Goal: Find specific page/section: Find specific page/section

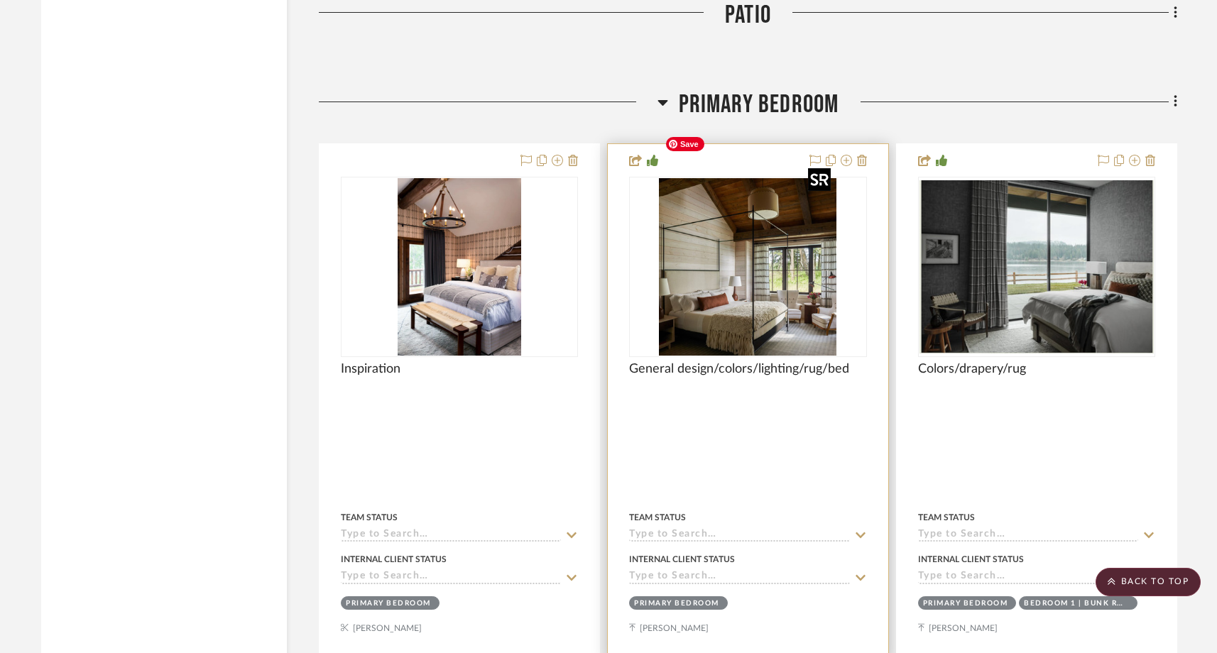
click at [700, 301] on img "0" at bounding box center [748, 267] width 178 height 178
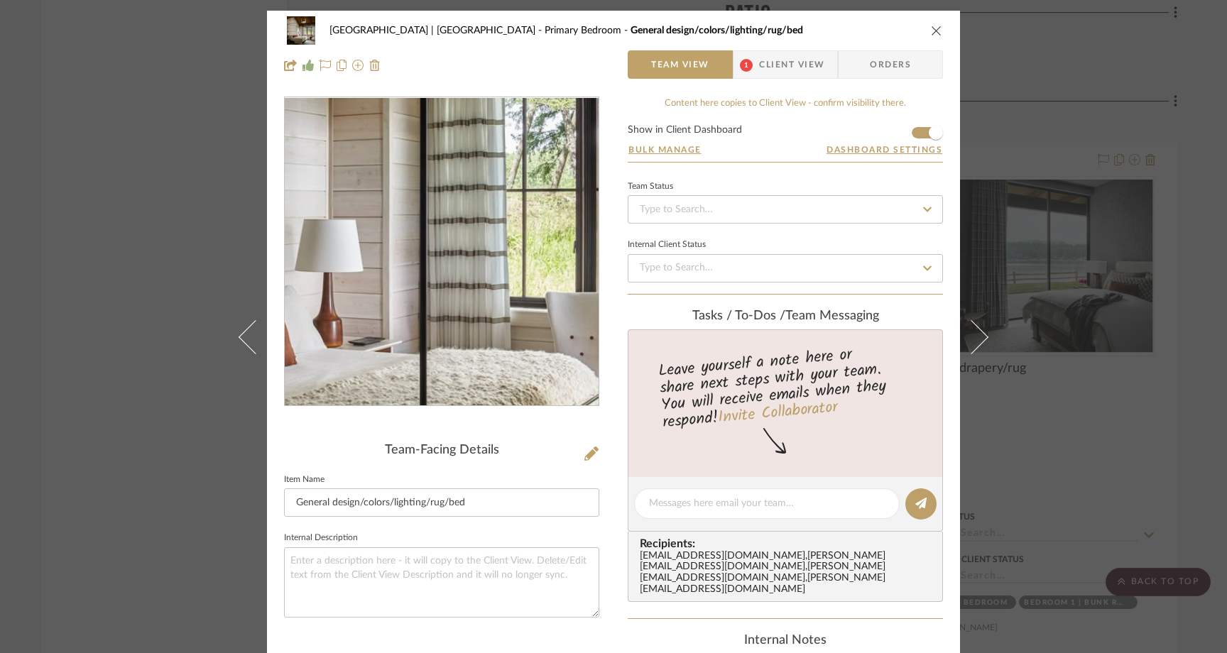
click at [452, 279] on img "0" at bounding box center [442, 252] width 308 height 308
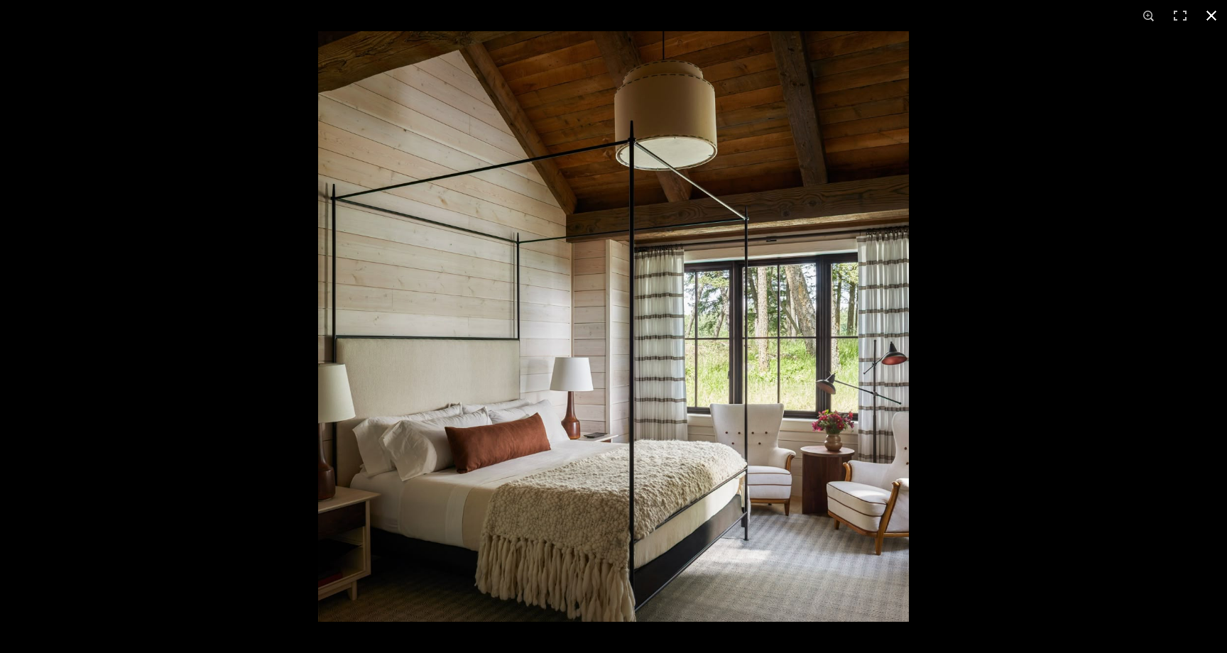
click at [218, 240] on div at bounding box center [613, 326] width 1227 height 653
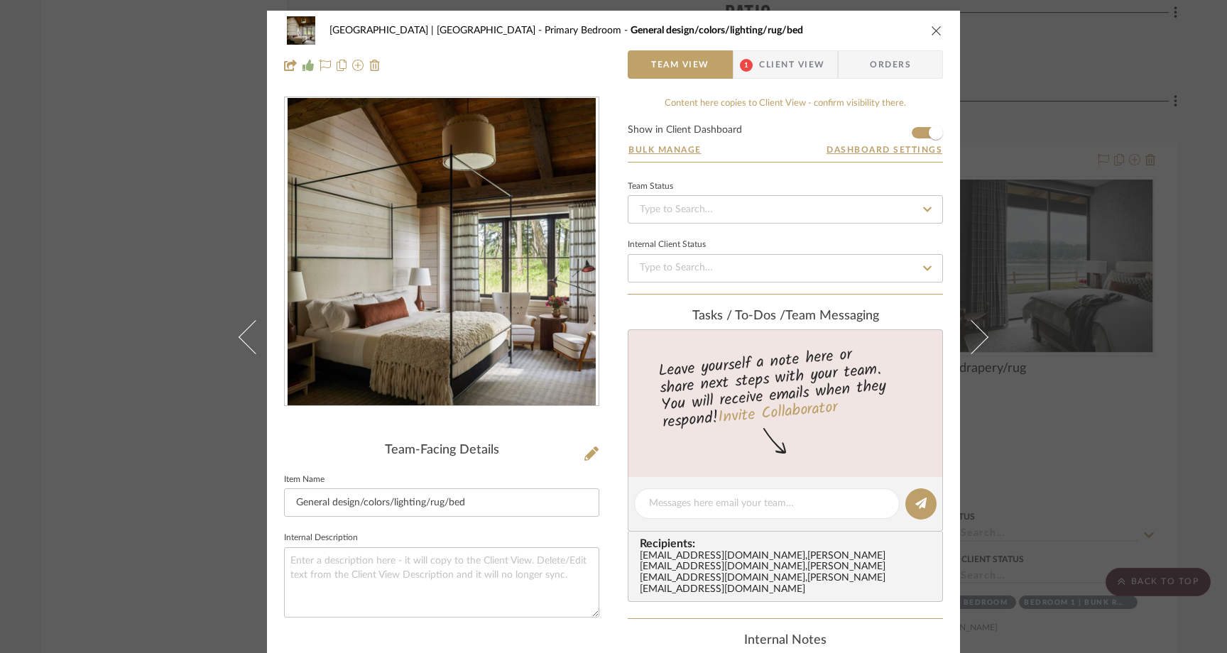
click at [155, 303] on div "[GEOGRAPHIC_DATA] | [GEOGRAPHIC_DATA] Bedroom General design/colors/lighting/ru…" at bounding box center [613, 326] width 1227 height 653
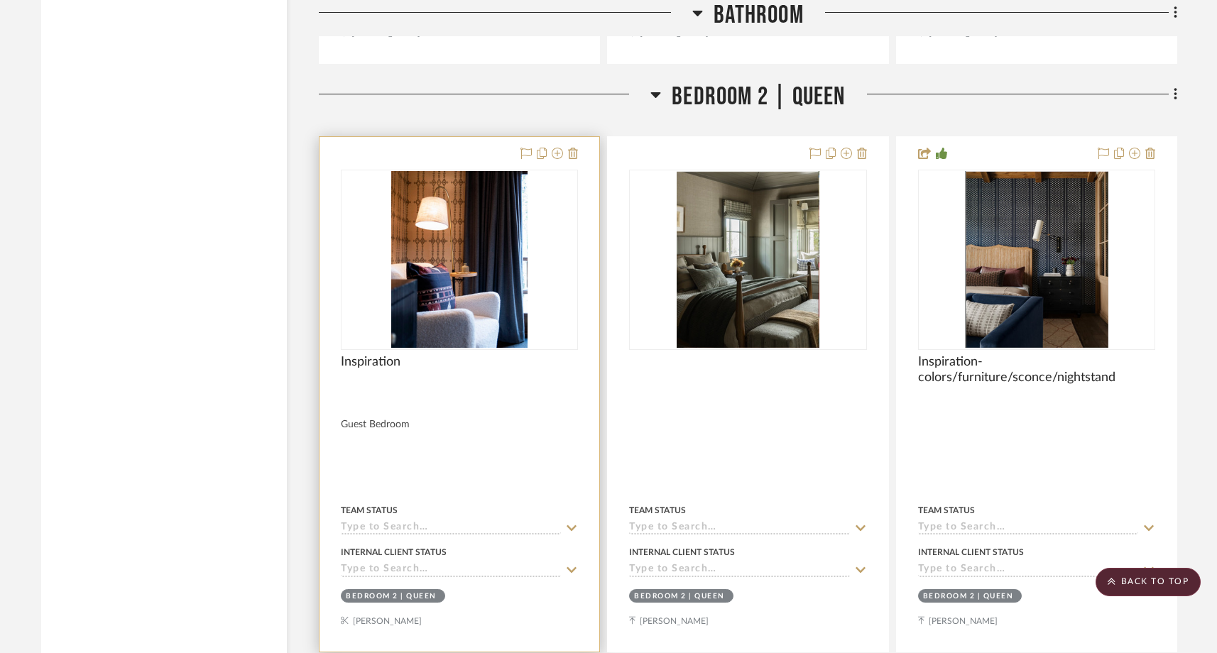
scroll to position [16804, 0]
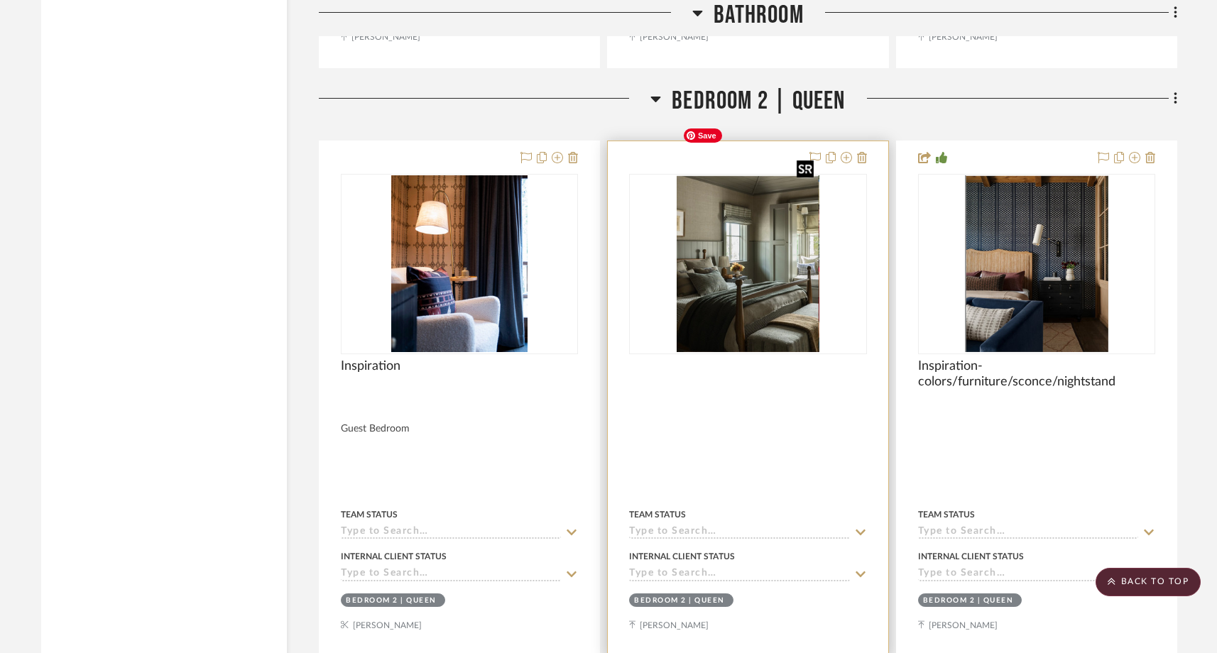
click at [712, 249] on img "0" at bounding box center [748, 264] width 143 height 178
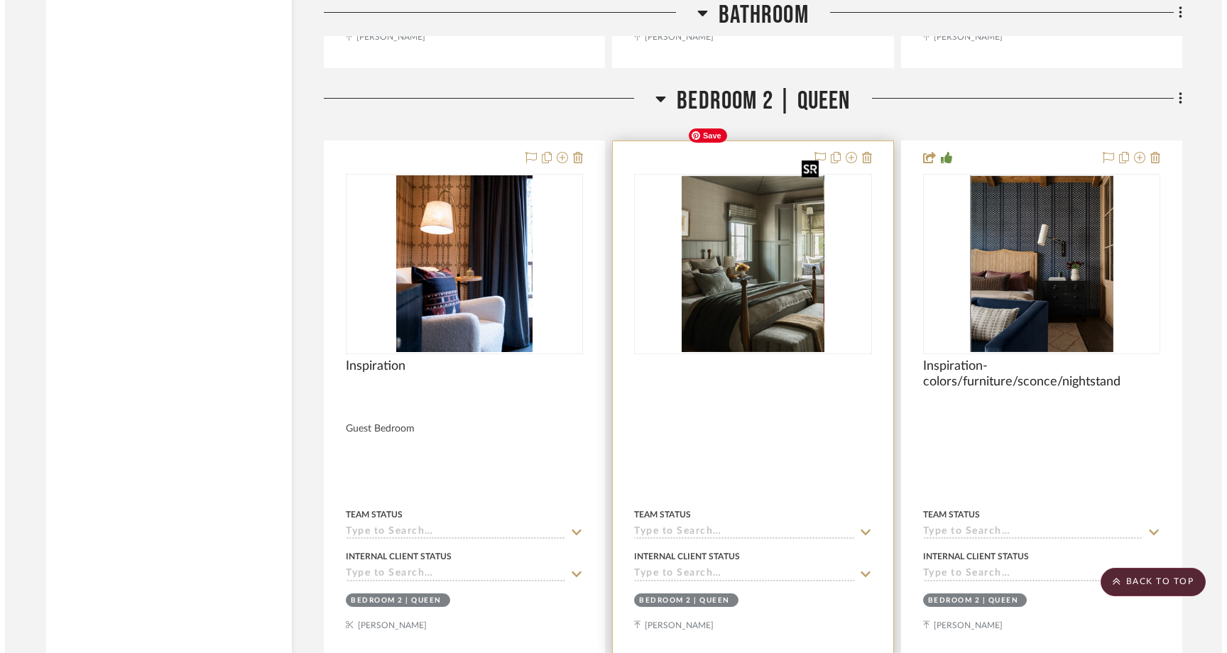
scroll to position [0, 0]
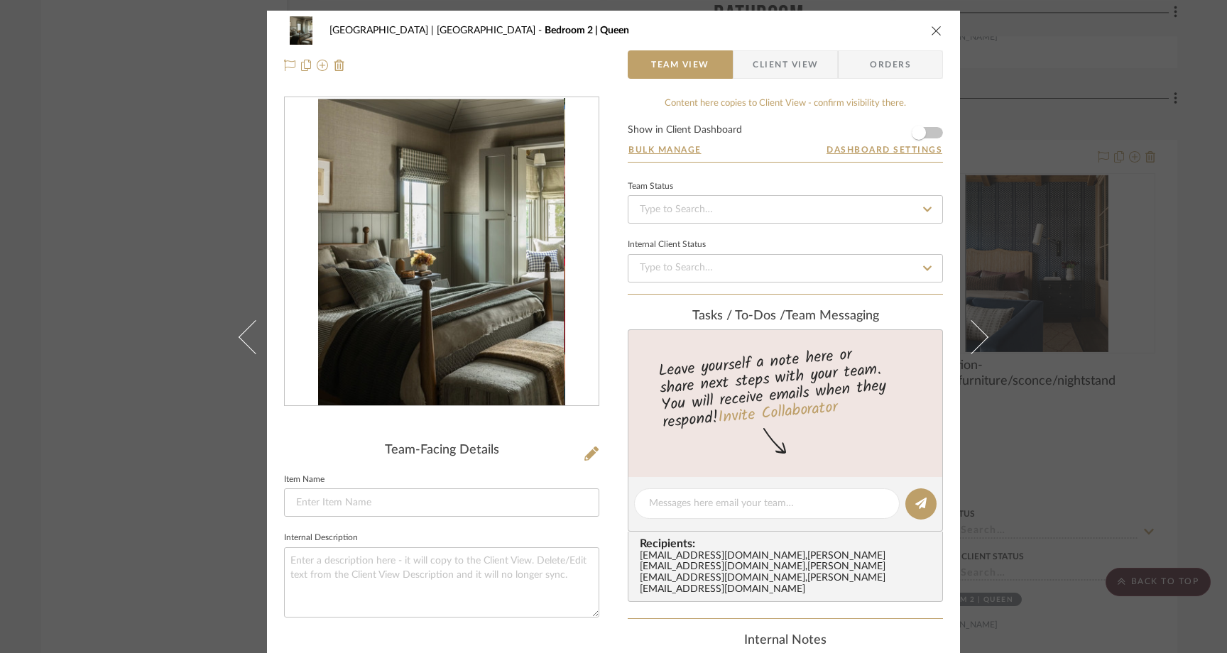
click at [127, 294] on div "[GEOGRAPHIC_DATA] | [GEOGRAPHIC_DATA] 2 | Queen Team View Client View Orders Te…" at bounding box center [613, 326] width 1227 height 653
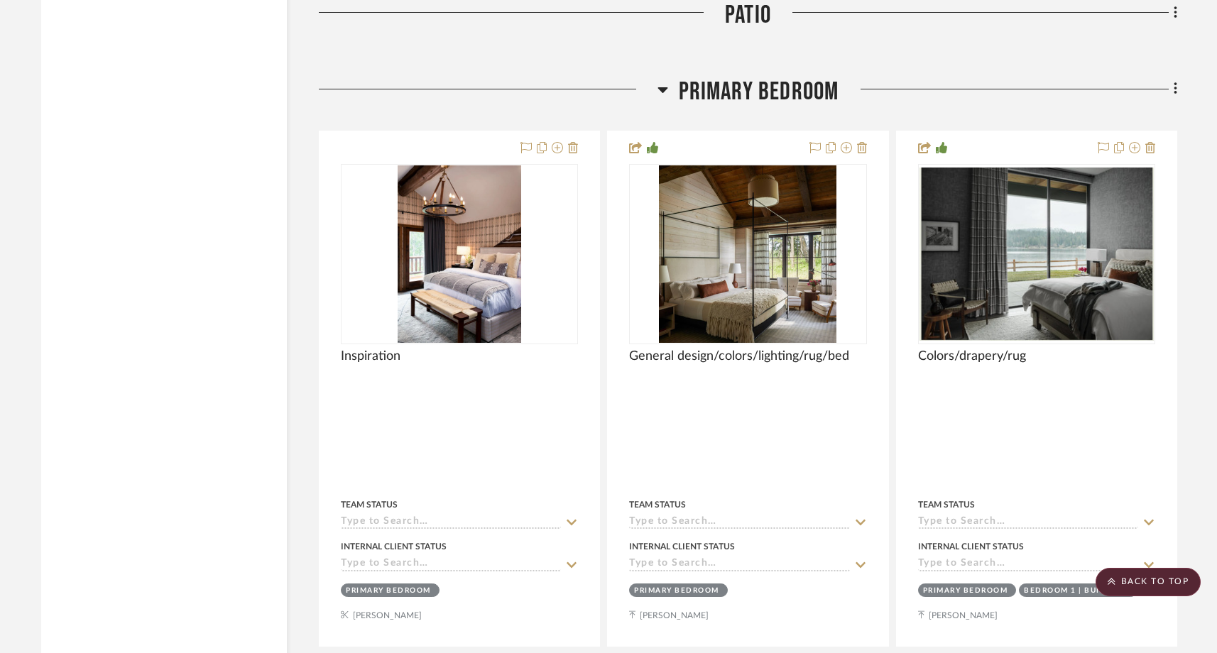
scroll to position [12328, 0]
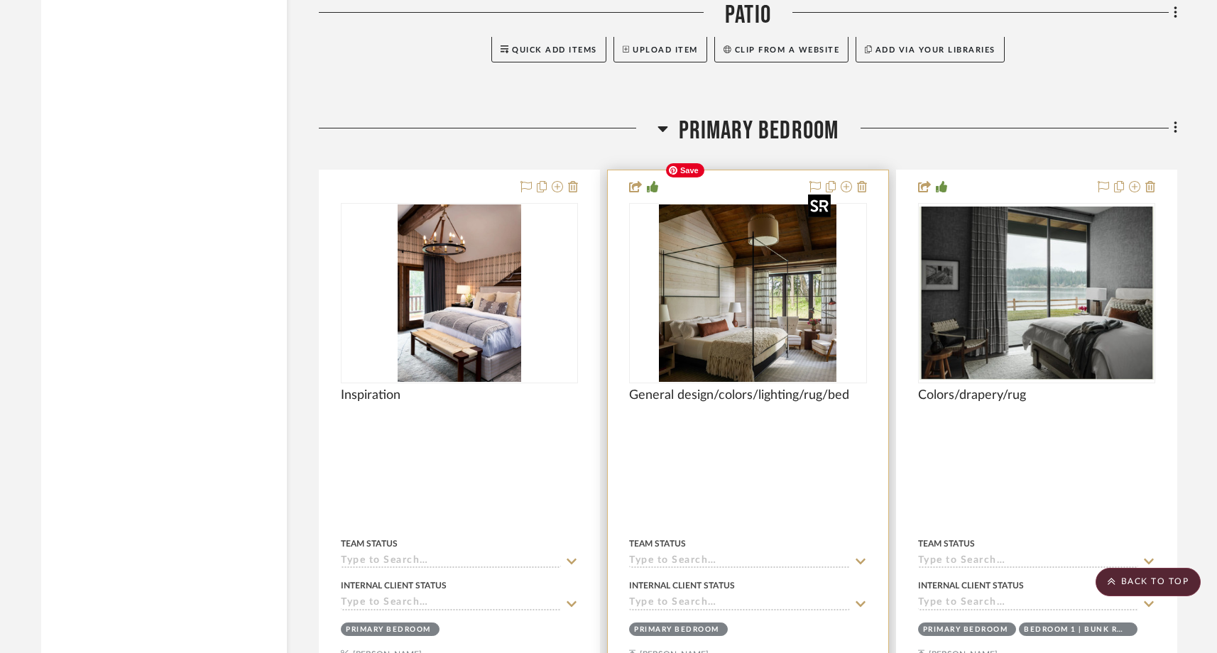
click at [687, 312] on img "0" at bounding box center [748, 294] width 178 height 178
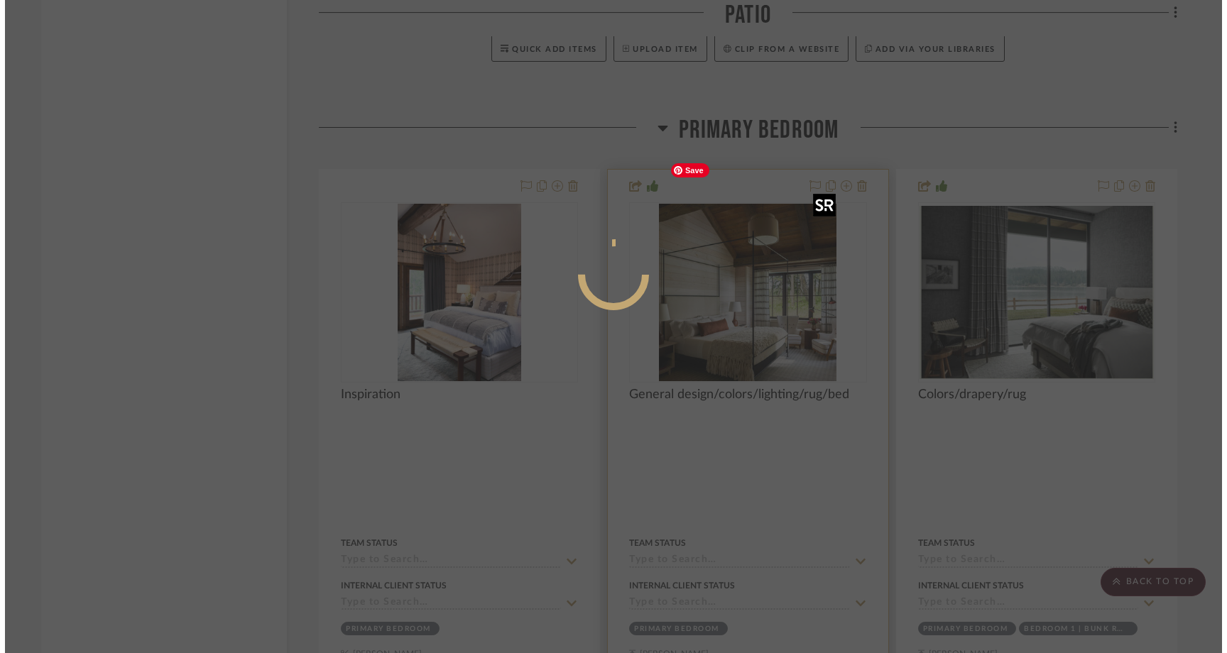
scroll to position [0, 0]
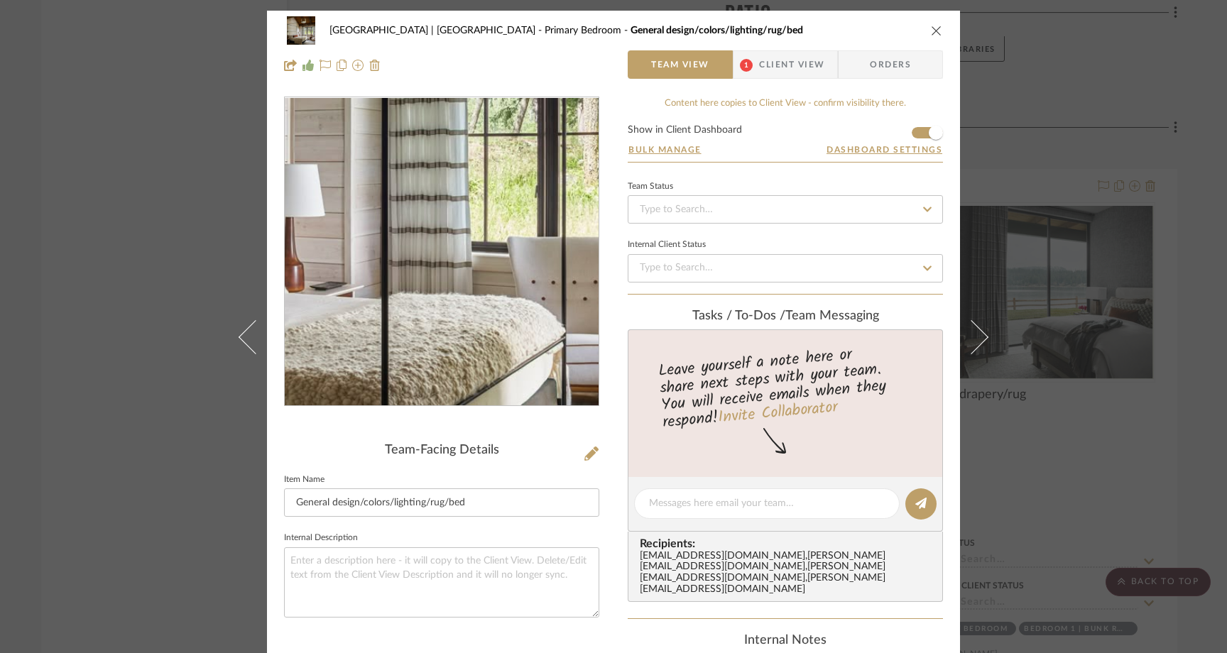
click at [465, 298] on img "0" at bounding box center [442, 252] width 308 height 308
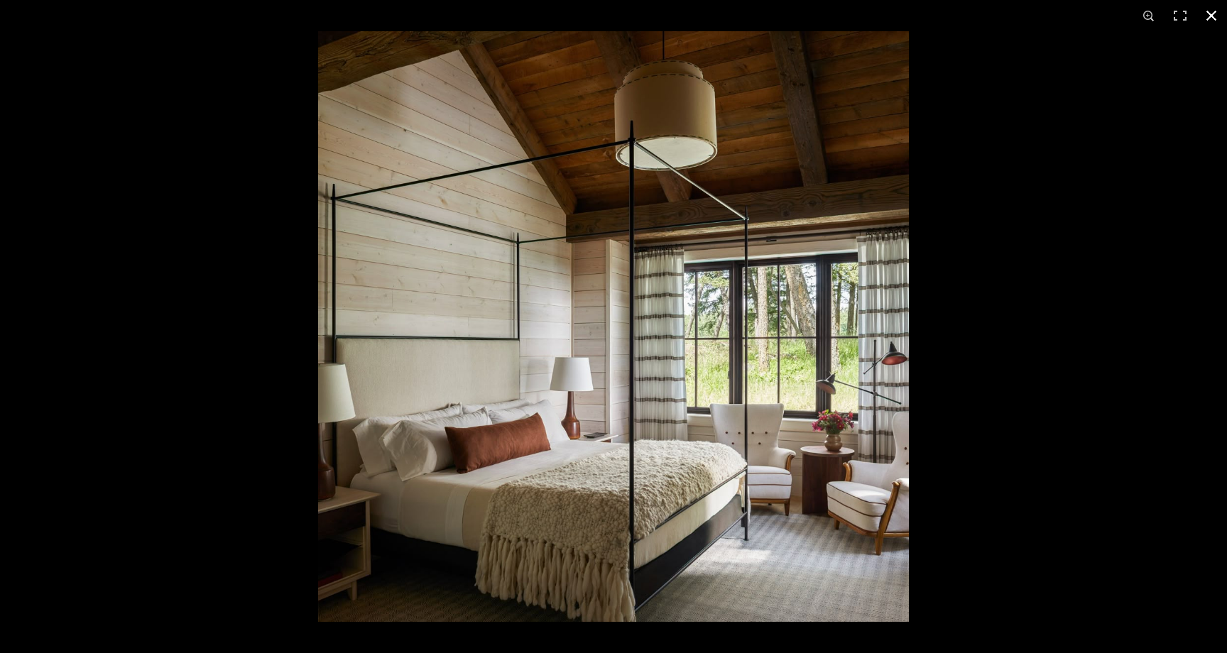
click at [153, 278] on div at bounding box center [613, 326] width 1227 height 653
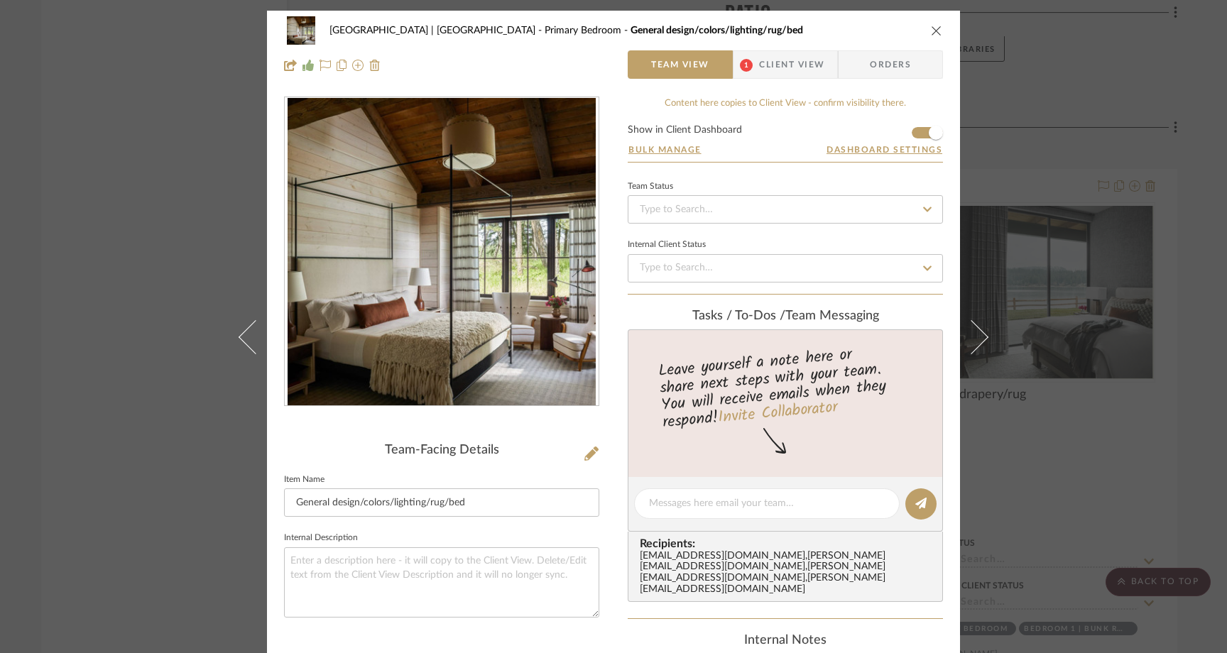
click at [193, 236] on div "[GEOGRAPHIC_DATA] | [GEOGRAPHIC_DATA] Bedroom General design/colors/lighting/ru…" at bounding box center [613, 326] width 1227 height 653
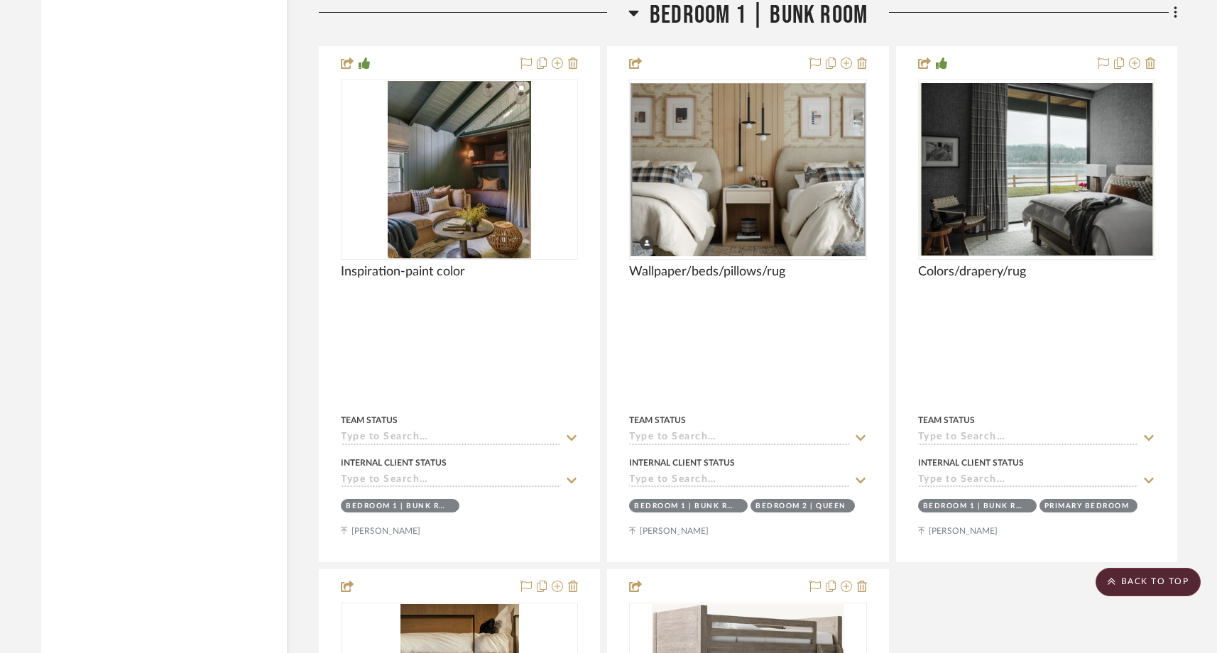
scroll to position [14680, 0]
